Goal: Information Seeking & Learning: Find specific fact

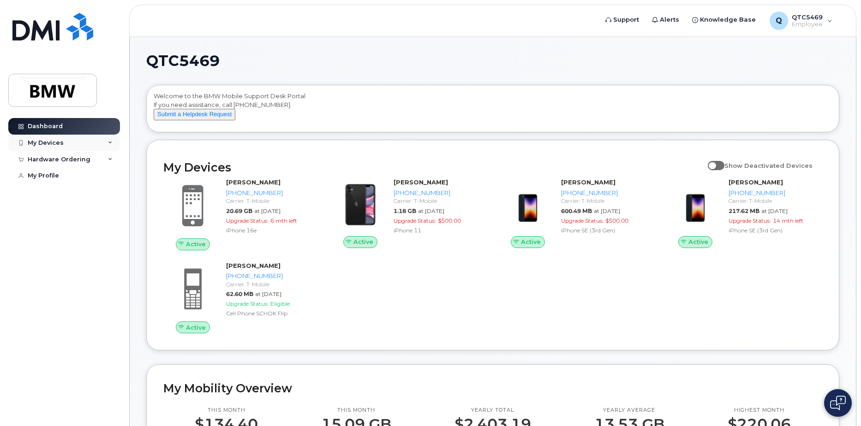
click at [98, 145] on div "My Devices" at bounding box center [64, 143] width 112 height 17
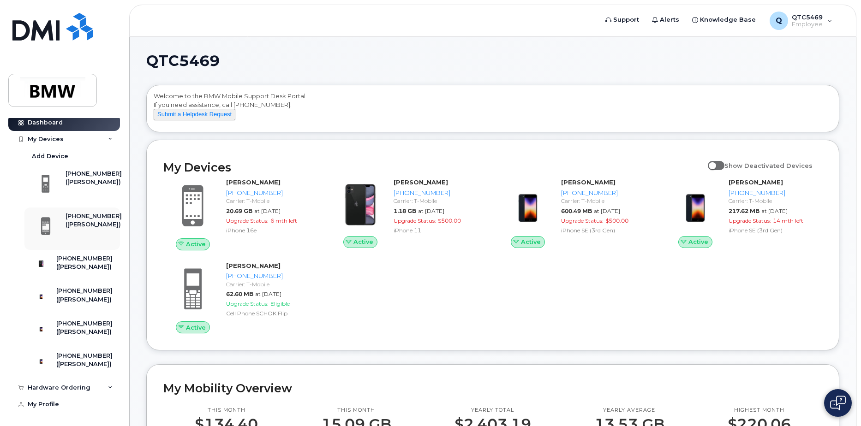
scroll to position [35, 0]
click at [73, 287] on div "[PHONE_NUMBER]" at bounding box center [84, 291] width 56 height 8
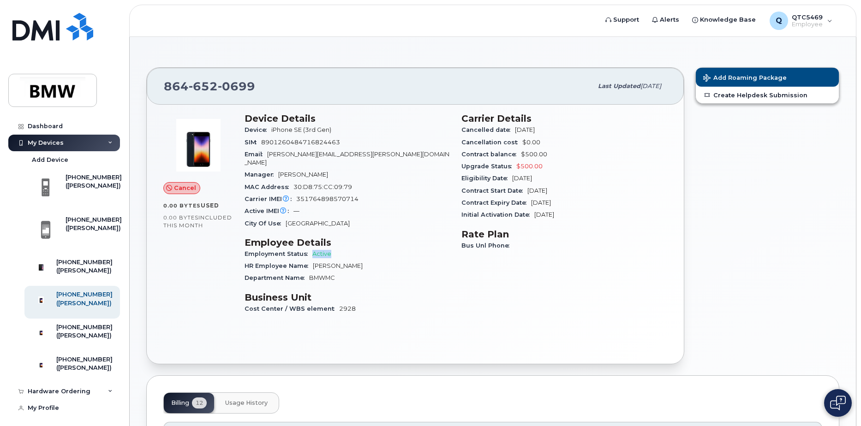
click at [340, 248] on div "Employment Status Active" at bounding box center [348, 254] width 206 height 12
drag, startPoint x: 277, startPoint y: 246, endPoint x: 351, endPoint y: 260, distance: 75.1
click at [352, 260] on section "Employee Details Employment Status Active HR Employee Name Micheal Hurley Depar…" at bounding box center [348, 261] width 206 height 48
drag, startPoint x: 351, startPoint y: 260, endPoint x: 321, endPoint y: 261, distance: 30.5
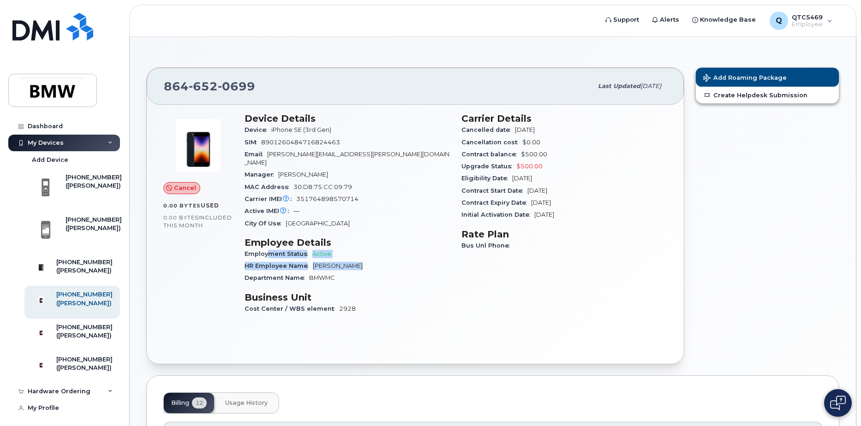
click at [350, 263] on span "Micheal Hurley" at bounding box center [338, 266] width 50 height 7
drag, startPoint x: 286, startPoint y: 258, endPoint x: 349, endPoint y: 271, distance: 64.0
click at [349, 271] on section "Employee Details Employment Status Active HR Employee Name Micheal Hurley Depar…" at bounding box center [348, 261] width 206 height 48
drag, startPoint x: 349, startPoint y: 271, endPoint x: 332, endPoint y: 269, distance: 17.1
click at [349, 272] on div "Department Name BMWMC" at bounding box center [348, 278] width 206 height 12
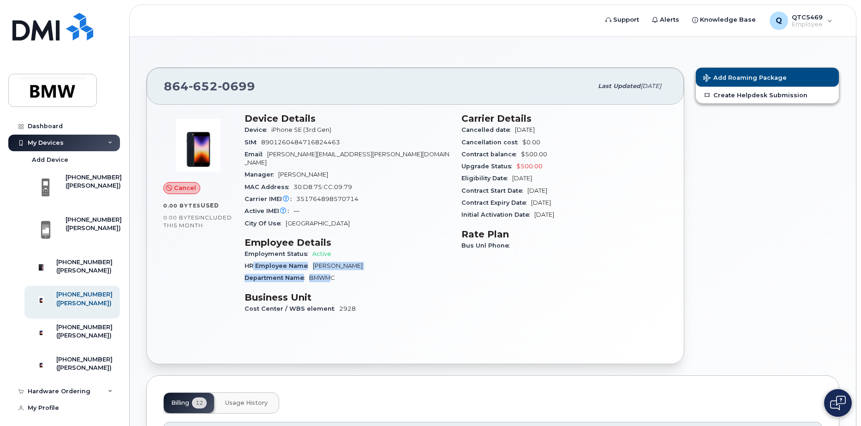
drag, startPoint x: 326, startPoint y: 269, endPoint x: 253, endPoint y: 255, distance: 74.2
click at [253, 255] on section "Employee Details Employment Status Active HR Employee Name Micheal Hurley Depar…" at bounding box center [348, 261] width 206 height 48
click at [253, 263] on span "HR Employee Name" at bounding box center [279, 266] width 68 height 7
drag, startPoint x: 277, startPoint y: 142, endPoint x: 364, endPoint y: 143, distance: 86.7
click at [364, 143] on div "SIM 8901260484716824463" at bounding box center [348, 143] width 206 height 12
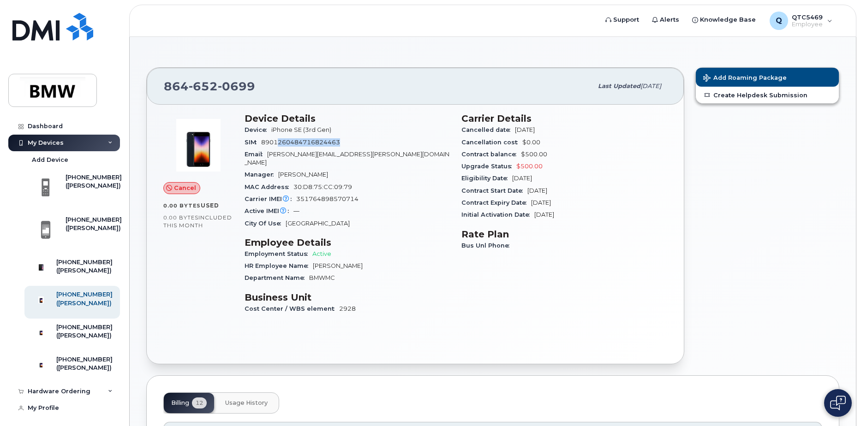
drag, startPoint x: 364, startPoint y: 143, endPoint x: 356, endPoint y: 144, distance: 8.4
click at [365, 143] on div "SIM 8901260484716824463" at bounding box center [348, 143] width 206 height 12
drag, startPoint x: 273, startPoint y: 143, endPoint x: 333, endPoint y: 143, distance: 60.4
click at [333, 143] on span "8901260484716824463" at bounding box center [300, 142] width 79 height 7
click at [337, 143] on span "8901260484716824463" at bounding box center [300, 142] width 79 height 7
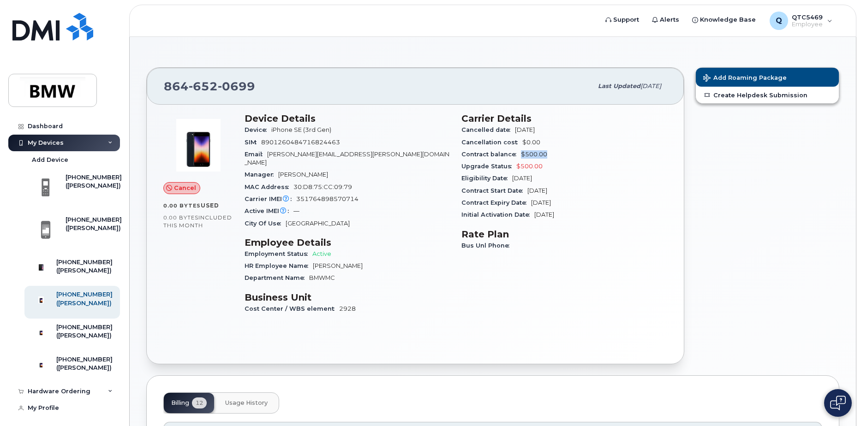
drag, startPoint x: 514, startPoint y: 151, endPoint x: 549, endPoint y: 149, distance: 35.1
click at [549, 149] on div "Contract balance $500.00" at bounding box center [564, 155] width 206 height 12
drag, startPoint x: 549, startPoint y: 149, endPoint x: 499, endPoint y: 162, distance: 52.2
click at [499, 162] on div "Upgrade Status $500.00" at bounding box center [564, 167] width 206 height 12
